Goal: Task Accomplishment & Management: Complete application form

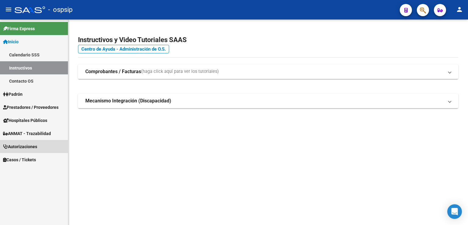
click at [28, 146] on span "Autorizaciones" at bounding box center [20, 146] width 34 height 7
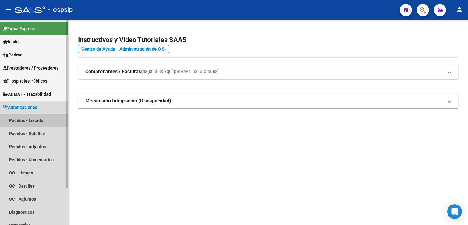
click at [33, 120] on link "Pedidos - Listado" at bounding box center [34, 120] width 68 height 13
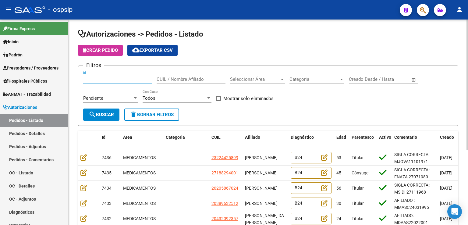
click at [104, 78] on input "Id" at bounding box center [117, 78] width 69 height 5
type input "7404"
click at [110, 114] on span "search Buscar" at bounding box center [101, 114] width 25 height 5
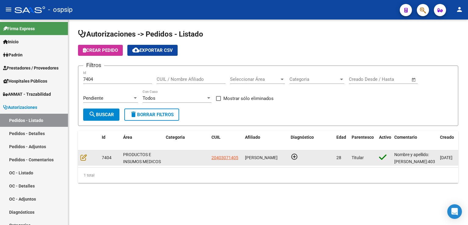
click at [79, 157] on datatable-body-cell at bounding box center [88, 157] width 21 height 15
click at [84, 155] on icon at bounding box center [83, 157] width 6 height 7
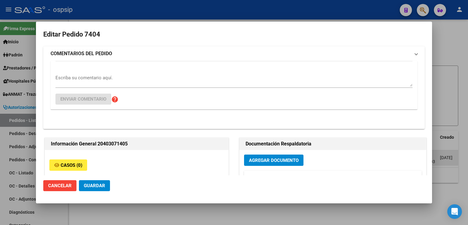
type input "[PERSON_NAME]"
type input "[GEOGRAPHIC_DATA], [PERSON_NAME], BELGRANO 5225"
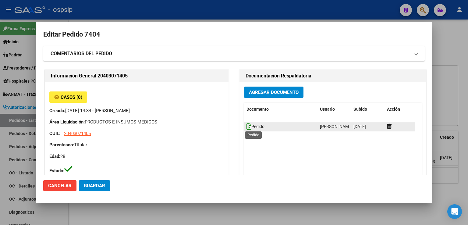
click at [246, 123] on icon at bounding box center [248, 126] width 5 height 7
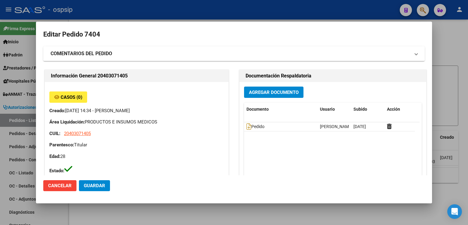
click at [312, 205] on div at bounding box center [234, 112] width 468 height 225
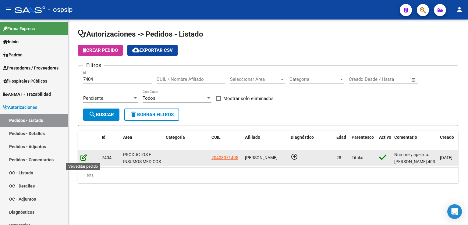
click at [83, 157] on icon at bounding box center [83, 157] width 6 height 7
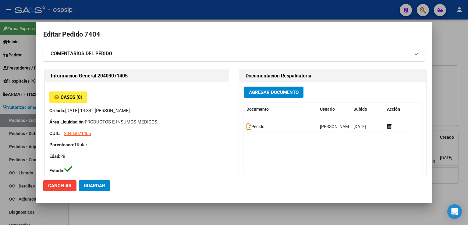
type input "[PERSON_NAME]"
type input "[GEOGRAPHIC_DATA], [PERSON_NAME], BELGRANO 5225"
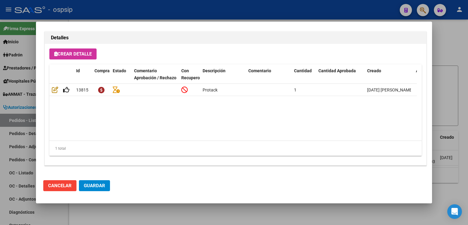
scroll to position [401, 0]
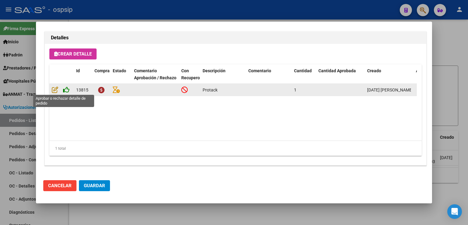
click at [66, 90] on icon at bounding box center [66, 89] width 6 height 7
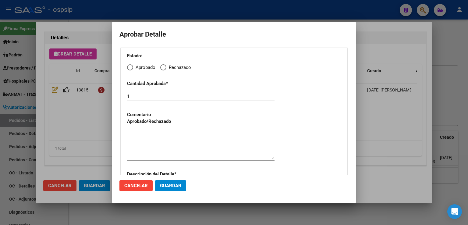
click at [129, 71] on div "Estado: Aprobado Rechazado Cantidad Aprobada * 1 Comentario Aprobado/Rechazado …" at bounding box center [234, 133] width 227 height 172
click at [130, 66] on span "Elija una opción" at bounding box center [130, 67] width 6 height 6
click at [130, 66] on input "Aprobado" at bounding box center [130, 67] width 6 height 6
radio input "true"
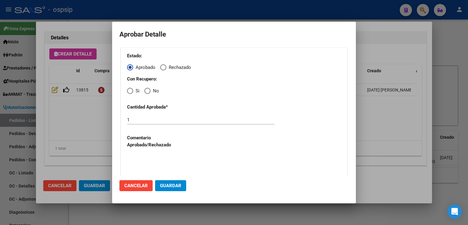
click at [147, 92] on span "Elija una opción" at bounding box center [147, 91] width 6 height 6
click at [147, 92] on input "No" at bounding box center [147, 91] width 6 height 6
radio input "true"
click at [166, 168] on textarea at bounding box center [200, 168] width 147 height 29
type textarea "."
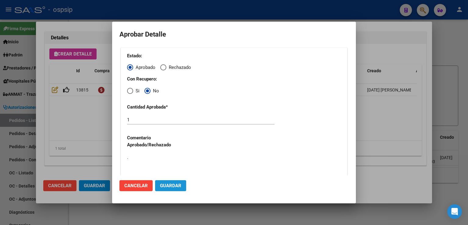
click at [163, 184] on span "Guardar" at bounding box center [170, 185] width 21 height 5
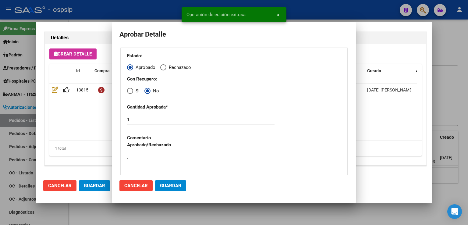
type input "[PERSON_NAME]"
type input "[GEOGRAPHIC_DATA], [PERSON_NAME], BELGRANO 5225"
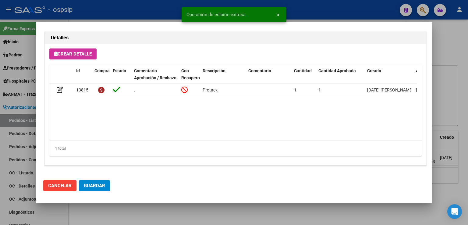
click at [96, 185] on span "Guardar" at bounding box center [94, 185] width 21 height 5
click at [91, 209] on div at bounding box center [234, 112] width 468 height 225
